Goal: Task Accomplishment & Management: Use online tool/utility

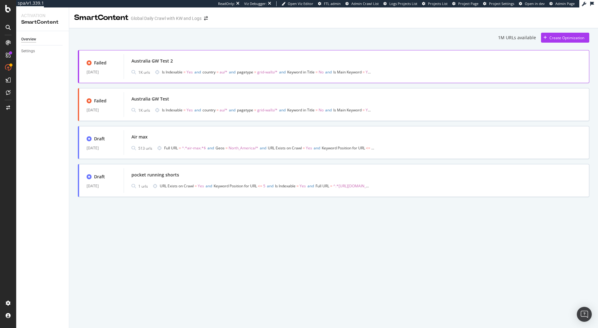
click at [247, 66] on div "Australia GW Test 2 1K urls Is Indexable = Yes and country = au/* and pagetype …" at bounding box center [356, 67] width 450 height 20
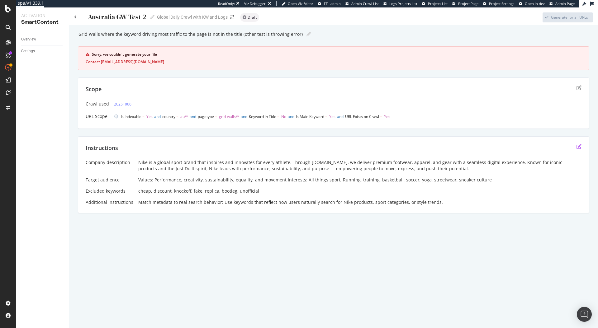
click at [578, 146] on icon "edit" at bounding box center [579, 146] width 5 height 5
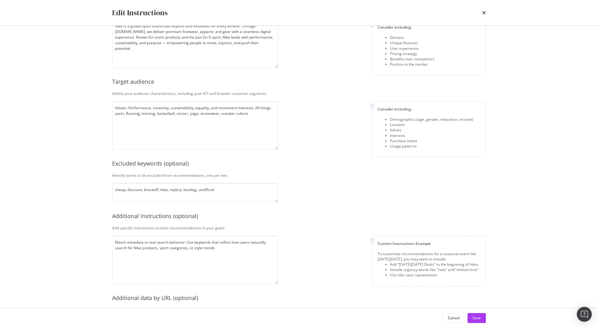
scroll to position [84, 0]
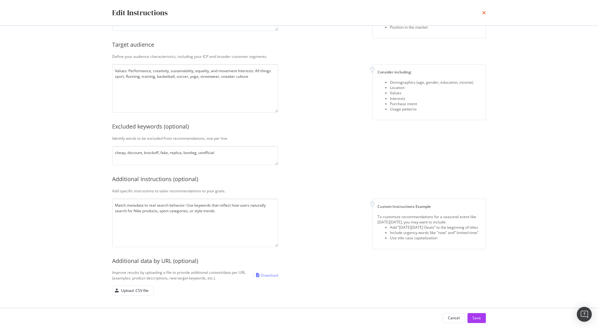
click at [483, 13] on icon "times" at bounding box center [484, 12] width 4 height 5
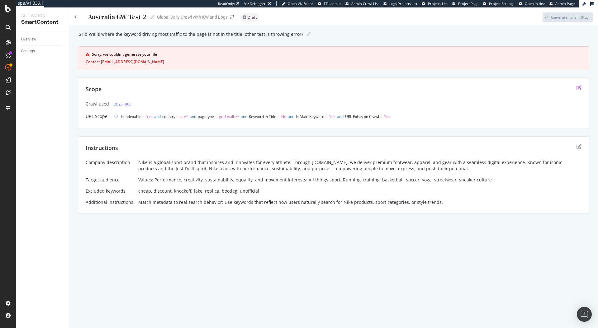
click at [579, 89] on icon "edit" at bounding box center [579, 87] width 5 height 5
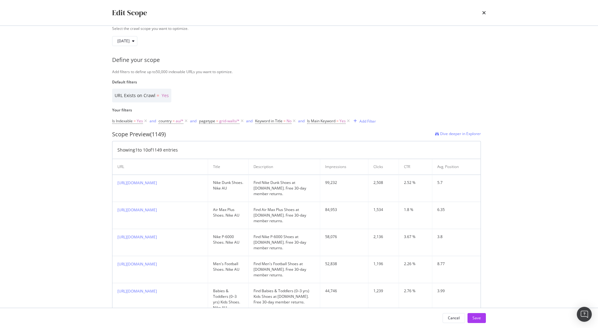
scroll to position [0, 0]
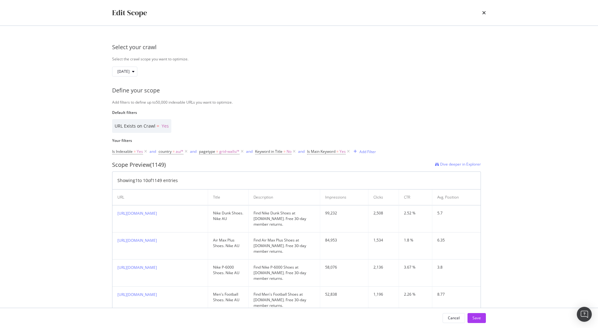
click at [478, 326] on div "Cancel Save" at bounding box center [299, 318] width 399 height 20
click at [478, 319] on div "Save" at bounding box center [477, 318] width 8 height 5
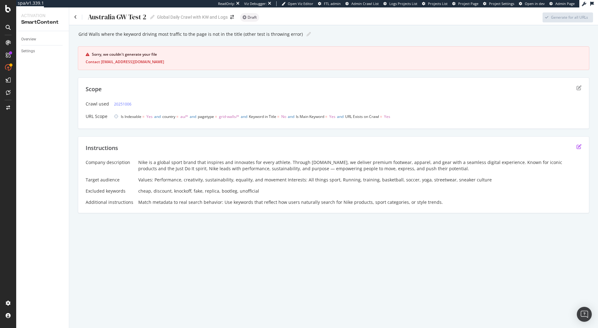
click at [580, 149] on icon "edit" at bounding box center [579, 146] width 5 height 5
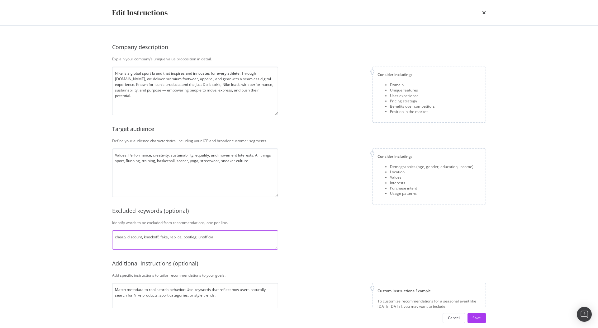
click at [255, 231] on textarea "cheap, discount, knockoff, fake, replica, bootleg, unofficial" at bounding box center [195, 240] width 166 height 19
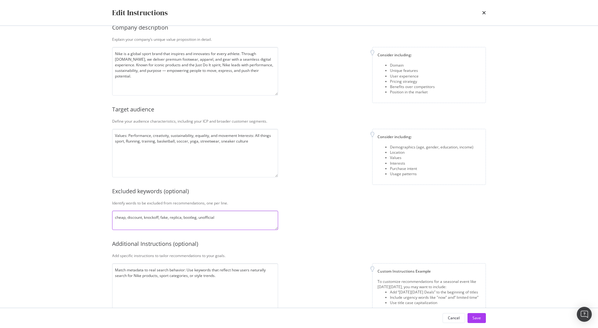
scroll to position [25, 0]
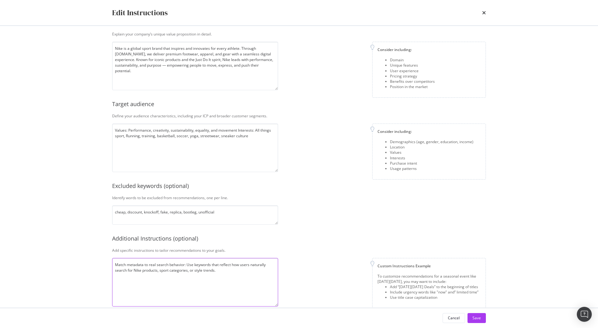
click at [243, 269] on textarea "Match metadata to real search behavior: Use keywords that reflect how users nat…" at bounding box center [195, 282] width 166 height 49
type textarea "Match metadata to real search behavior: Use keywords that reflect how users nat…"
click at [480, 318] on div "Save" at bounding box center [477, 318] width 8 height 5
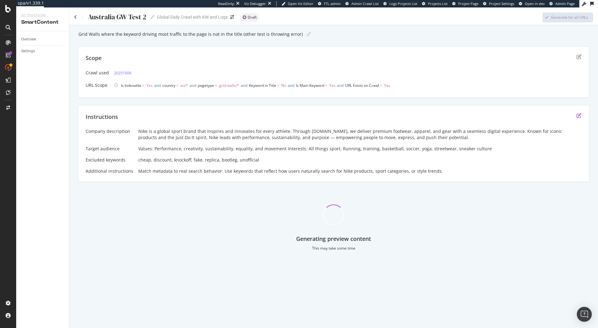
click at [580, 115] on icon "edit" at bounding box center [579, 115] width 5 height 5
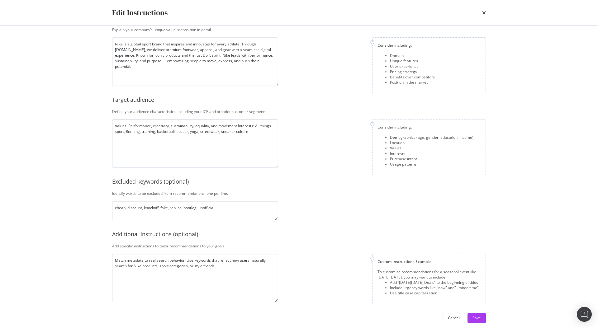
scroll to position [30, 0]
click at [124, 207] on textarea "cheap, discount, knockoff, fake, replica, bootleg, unofficial" at bounding box center [195, 209] width 166 height 19
click at [482, 11] on div "Edit Instructions" at bounding box center [299, 12] width 374 height 11
click at [483, 12] on icon "times" at bounding box center [484, 12] width 4 height 5
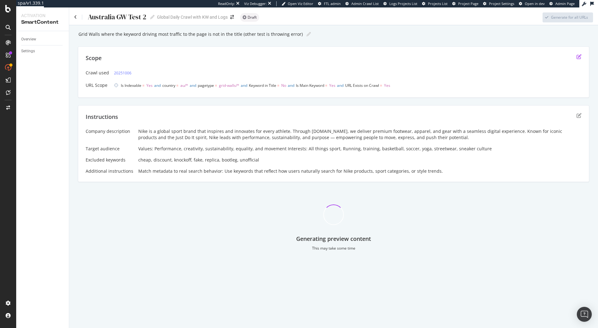
click at [581, 56] on icon "edit" at bounding box center [579, 56] width 5 height 5
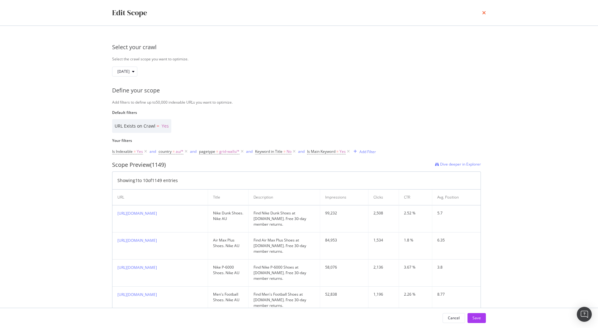
click at [483, 14] on icon "times" at bounding box center [484, 12] width 4 height 5
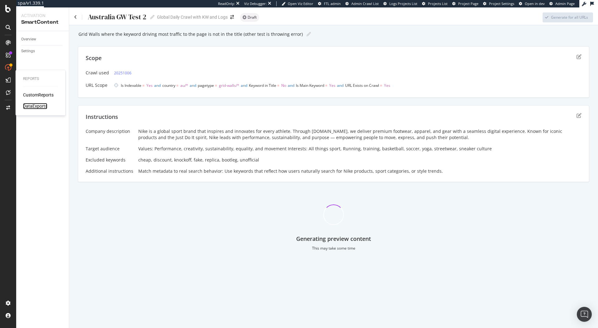
click at [33, 103] on div "DataExports" at bounding box center [35, 106] width 24 height 6
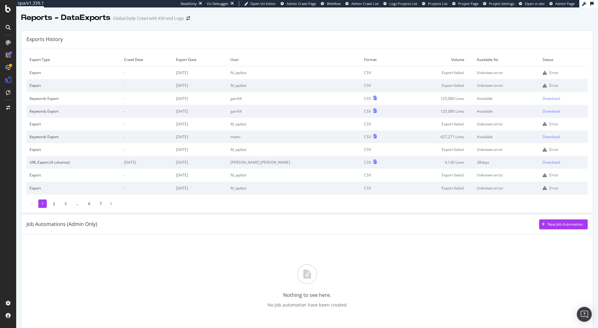
click at [543, 73] on icon at bounding box center [545, 73] width 4 height 4
click at [563, 4] on span "Admin Page" at bounding box center [564, 3] width 19 height 5
click at [38, 129] on div "SmartContent" at bounding box center [36, 127] width 27 height 6
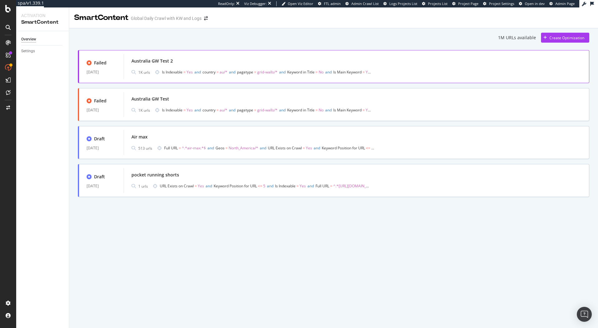
click at [221, 65] on div "Australia GW Test 2" at bounding box center [356, 61] width 450 height 9
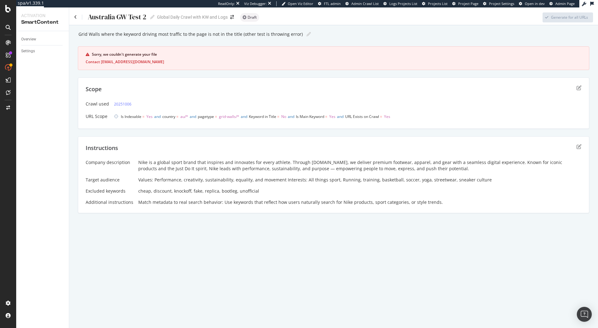
click at [576, 145] on div "Instructions" at bounding box center [334, 152] width 496 height 16
click at [580, 146] on icon "edit" at bounding box center [579, 146] width 5 height 5
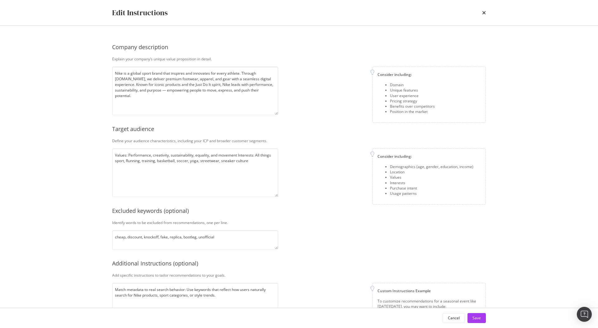
scroll to position [84, 0]
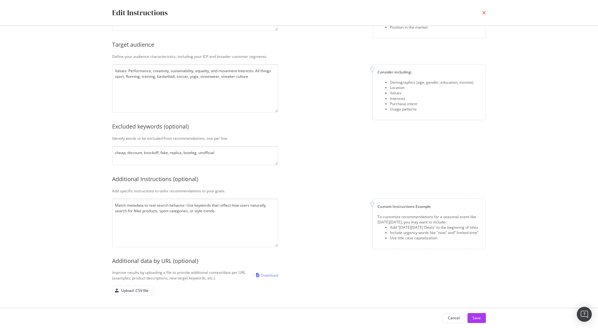
click at [485, 11] on icon "times" at bounding box center [484, 12] width 4 height 5
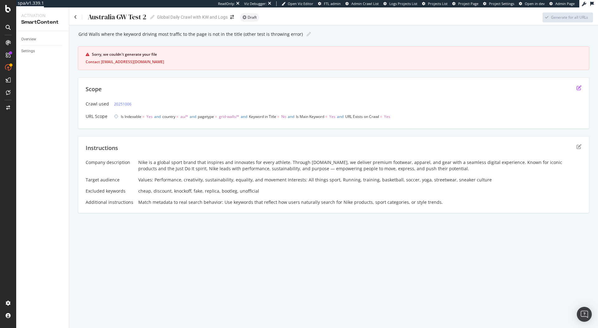
click at [579, 89] on icon "edit" at bounding box center [579, 87] width 5 height 5
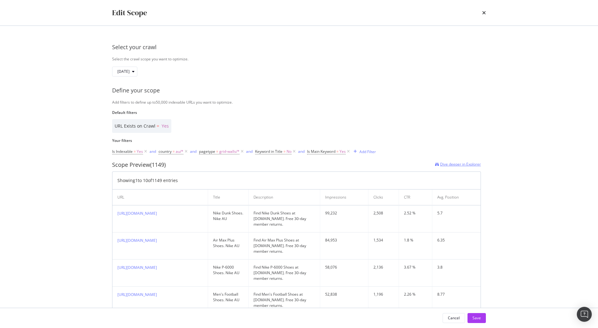
click at [454, 164] on span "Dive deeper in Explorer" at bounding box center [460, 164] width 41 height 5
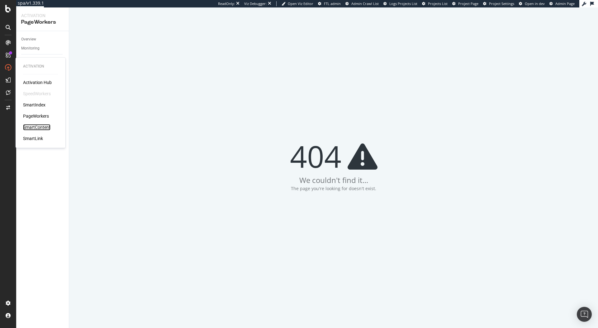
click at [35, 126] on div "SmartContent" at bounding box center [36, 127] width 27 height 6
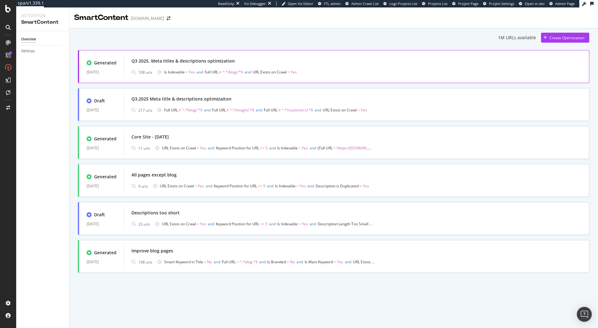
click at [433, 72] on div "108 urls Is Indexable = Yes and Full URL ≠ ^.*/blog/.*$ and URL Exists on Crawl…" at bounding box center [356, 72] width 450 height 9
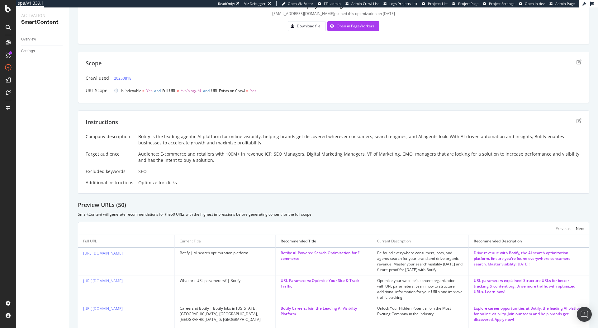
scroll to position [88, 0]
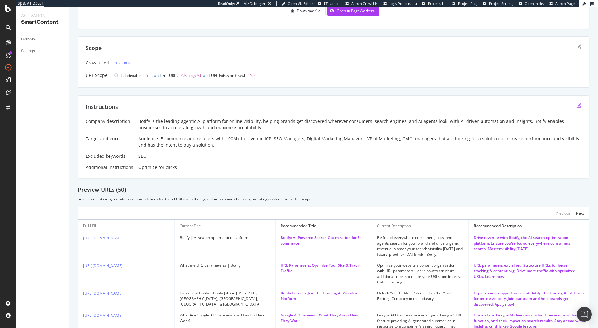
click at [579, 106] on icon "edit" at bounding box center [579, 105] width 5 height 5
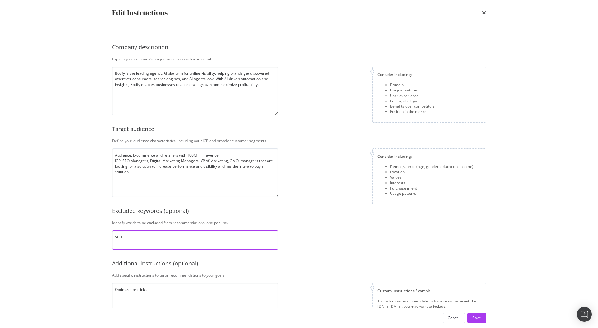
click at [210, 239] on textarea "SEO" at bounding box center [195, 240] width 166 height 19
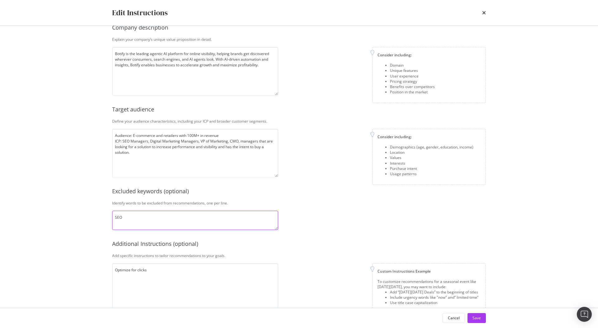
scroll to position [27, 0]
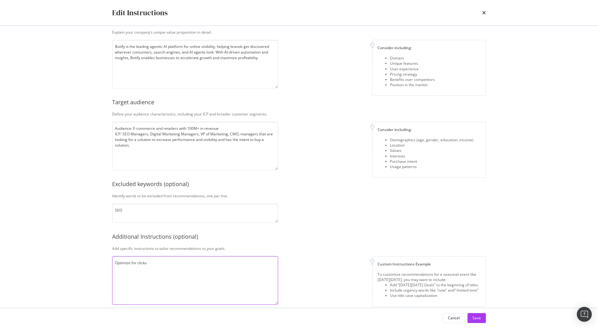
click at [198, 259] on textarea "Optimize for clicks" at bounding box center [195, 280] width 166 height 49
click at [198, 266] on textarea "Optimize for clicks" at bounding box center [195, 280] width 166 height 49
type textarea "Optimize for clicks"
click at [483, 317] on button "Save" at bounding box center [477, 318] width 18 height 10
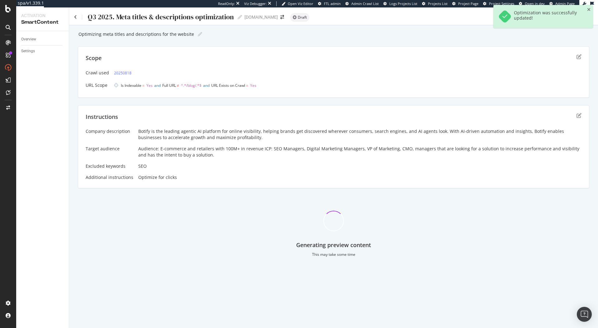
scroll to position [0, 0]
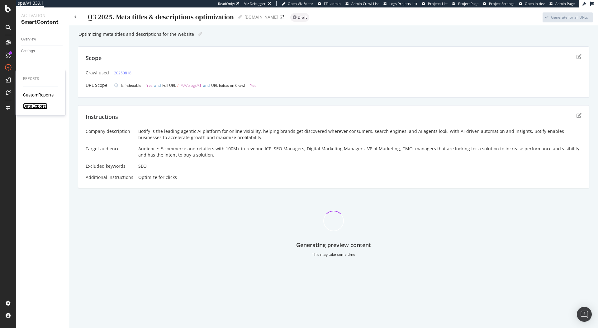
click at [35, 107] on div "DataExports" at bounding box center [35, 106] width 24 height 6
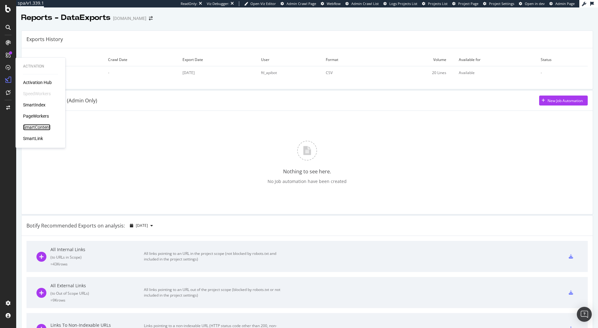
click at [45, 127] on div "SmartContent" at bounding box center [36, 127] width 27 height 6
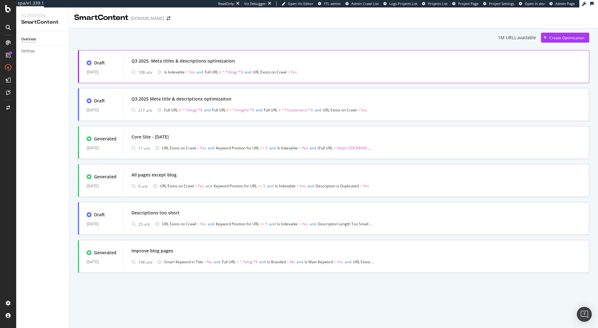
click at [411, 72] on div "108 urls Is Indexable = Yes and Full URL ≠ ^.*/blog/.*$ and URL Exists on Crawl…" at bounding box center [356, 72] width 450 height 9
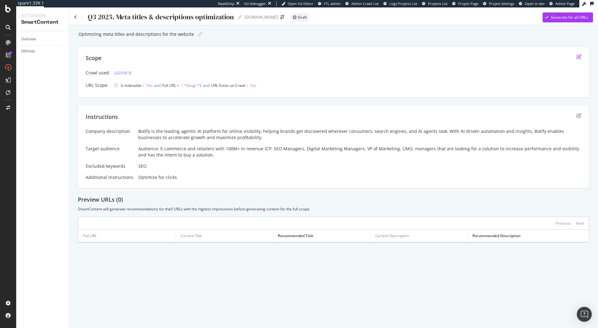
click at [578, 56] on icon "edit" at bounding box center [579, 56] width 5 height 5
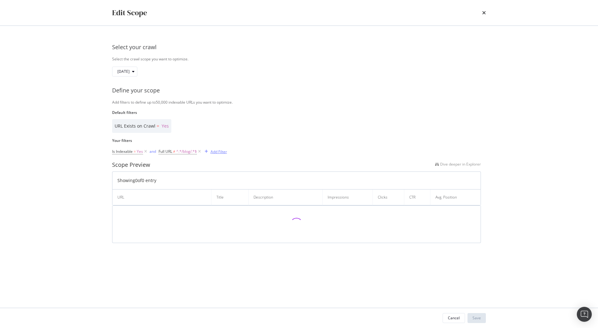
click at [220, 150] on div "Add Filter" at bounding box center [219, 151] width 17 height 5
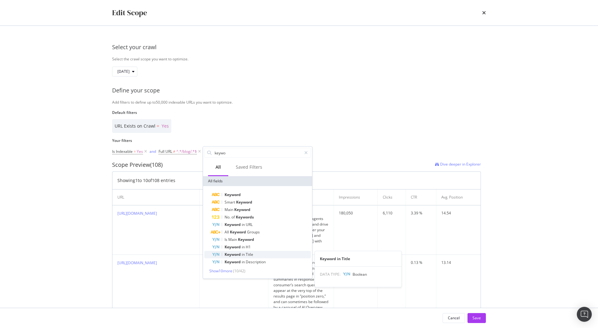
type input "keywo"
click at [245, 256] on span "in" at bounding box center [244, 254] width 4 height 5
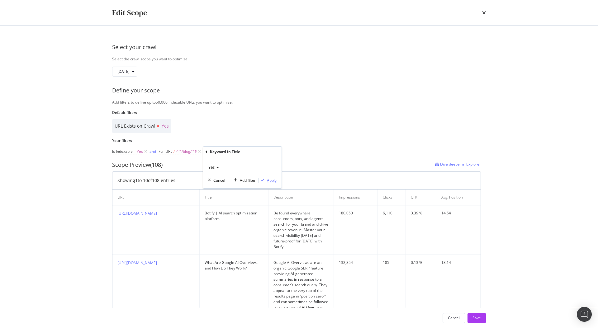
click at [271, 179] on div "Apply" at bounding box center [272, 180] width 10 height 5
click at [474, 318] on div "Save" at bounding box center [477, 318] width 8 height 5
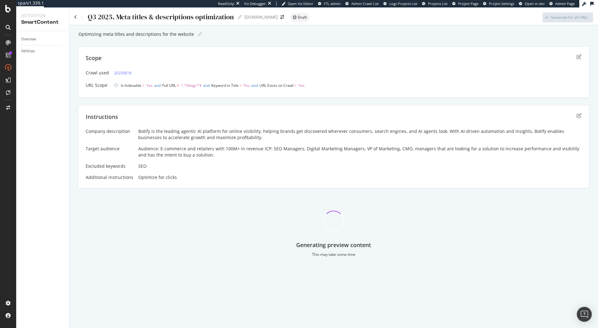
click at [386, 153] on div "Audience: E-commerce and retailers with 100M+ in revenue ICP: SEO Managers, Dig…" at bounding box center [359, 152] width 443 height 12
click at [579, 55] on icon "edit" at bounding box center [579, 56] width 5 height 5
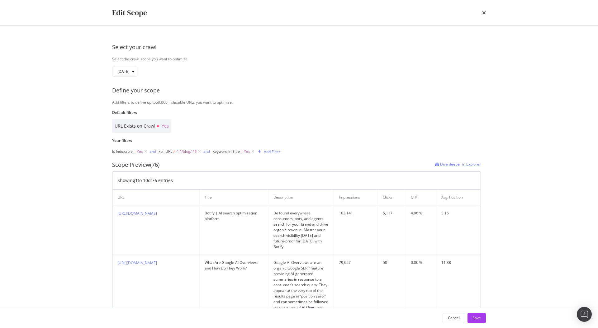
click at [463, 165] on span "Dive deeper in Explorer" at bounding box center [460, 164] width 41 height 5
click at [137, 71] on div "modal" at bounding box center [133, 72] width 7 height 4
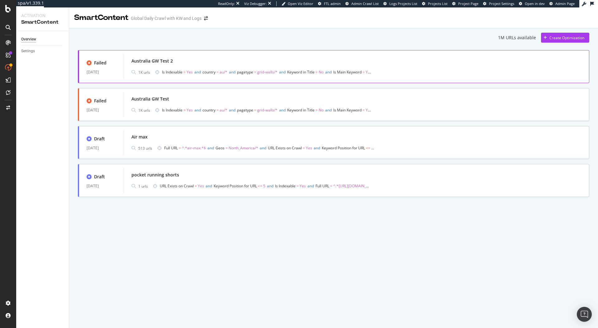
click at [188, 74] on span "Yes" at bounding box center [190, 71] width 6 height 5
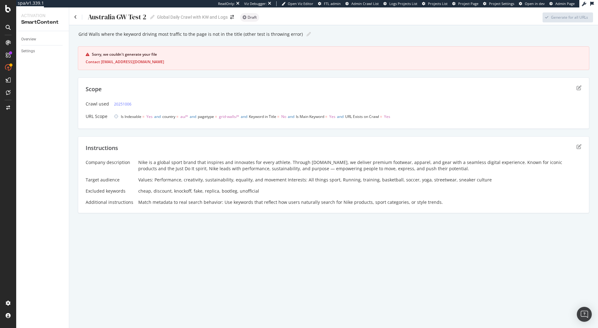
click at [580, 90] on div "Scope" at bounding box center [334, 93] width 496 height 16
click at [580, 88] on icon "edit" at bounding box center [579, 87] width 5 height 5
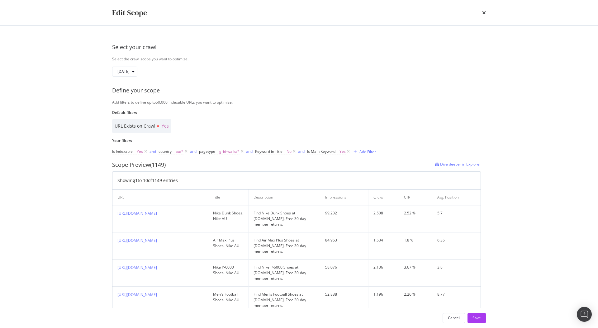
click at [277, 155] on span "Keyword in Title = No" at bounding box center [276, 151] width 42 height 9
click at [277, 151] on span "Keyword in Title" at bounding box center [268, 151] width 27 height 5
click at [287, 133] on div "URL Exists on Crawl = Yes" at bounding box center [296, 126] width 369 height 14
click at [484, 16] on div "times" at bounding box center [484, 12] width 4 height 11
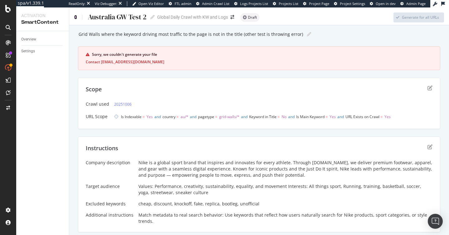
click at [75, 16] on icon at bounding box center [75, 17] width 3 height 4
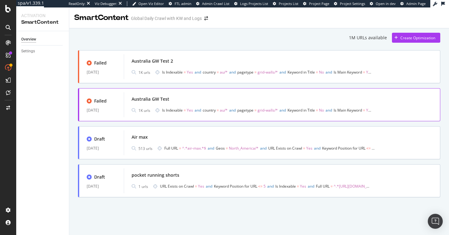
click at [214, 100] on div "Australia GW Test" at bounding box center [281, 99] width 301 height 9
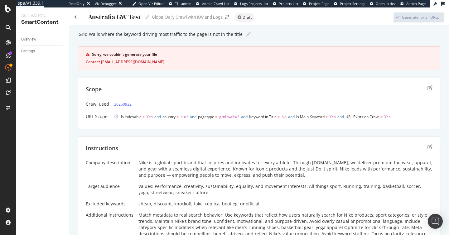
click at [177, 90] on div "Scope" at bounding box center [259, 93] width 346 height 16
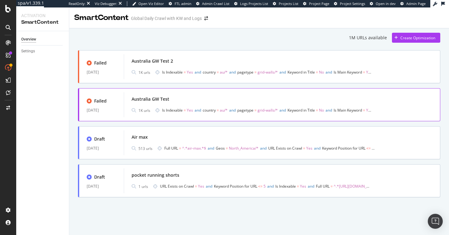
click at [184, 99] on div "Australia GW Test" at bounding box center [281, 99] width 301 height 9
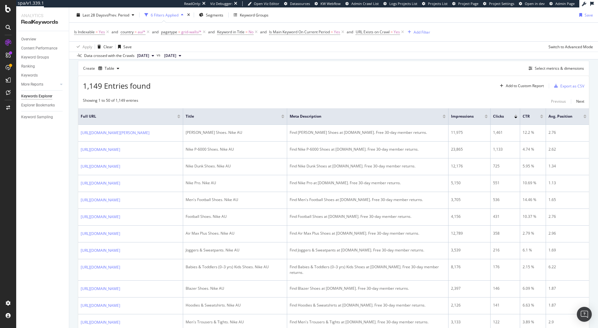
scroll to position [55, 0]
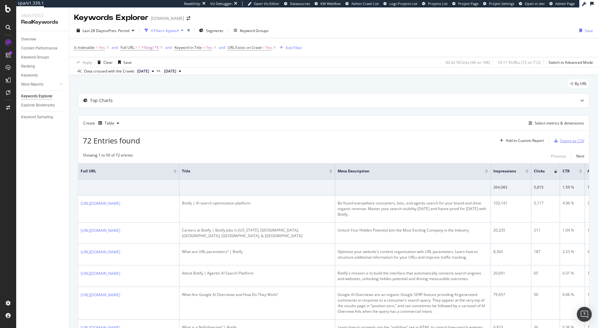
click at [562, 143] on div "Export as CSV" at bounding box center [572, 140] width 24 height 5
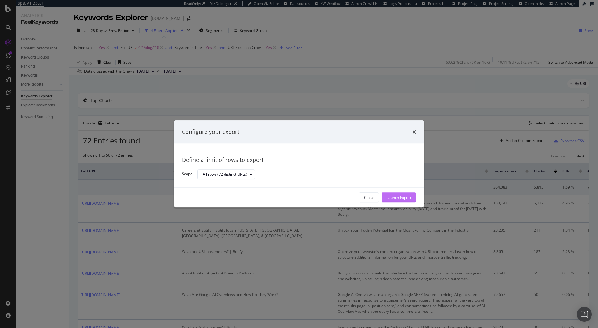
click at [393, 198] on div "Launch Export" at bounding box center [399, 197] width 25 height 5
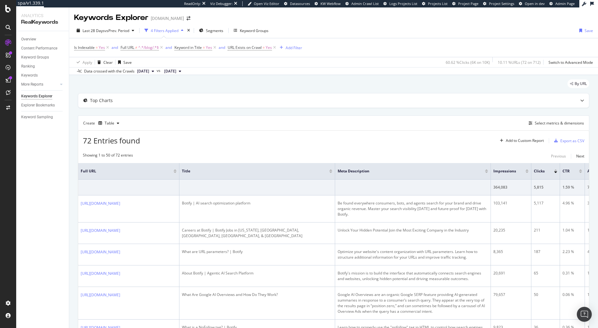
click at [402, 133] on div "72 Entries found Add to Custom Report Export as CSV" at bounding box center [333, 138] width 511 height 15
click at [38, 108] on div "DataExports" at bounding box center [35, 106] width 24 height 6
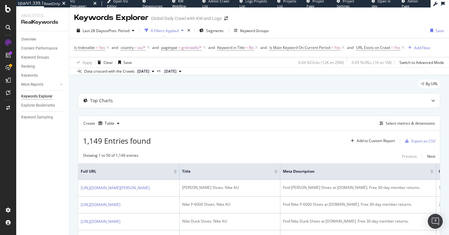
scroll to position [55, 0]
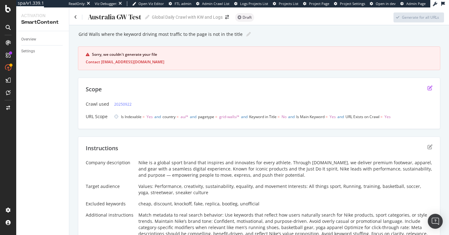
click at [431, 88] on icon "edit" at bounding box center [429, 87] width 5 height 5
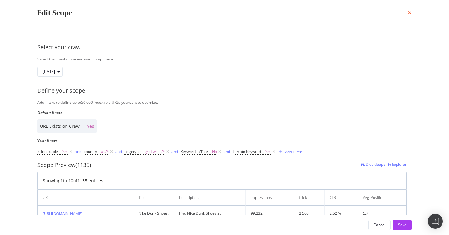
click at [411, 15] on icon "times" at bounding box center [409, 12] width 4 height 5
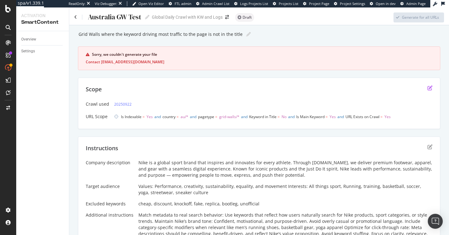
click at [429, 87] on icon "edit" at bounding box center [429, 87] width 5 height 5
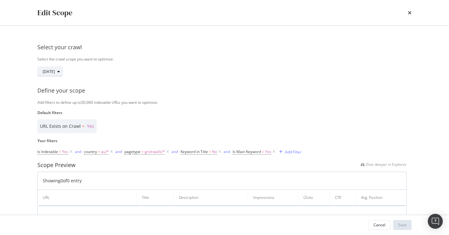
click at [60, 73] on icon "modal" at bounding box center [58, 72] width 2 height 4
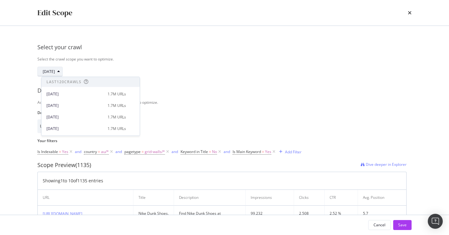
click at [62, 72] on div "modal" at bounding box center [58, 72] width 7 height 4
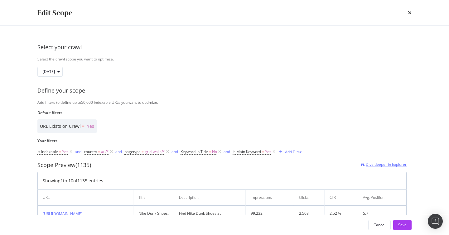
click at [385, 166] on span "Dive deeper in Explorer" at bounding box center [385, 164] width 41 height 5
